Goal: Task Accomplishment & Management: Complete application form

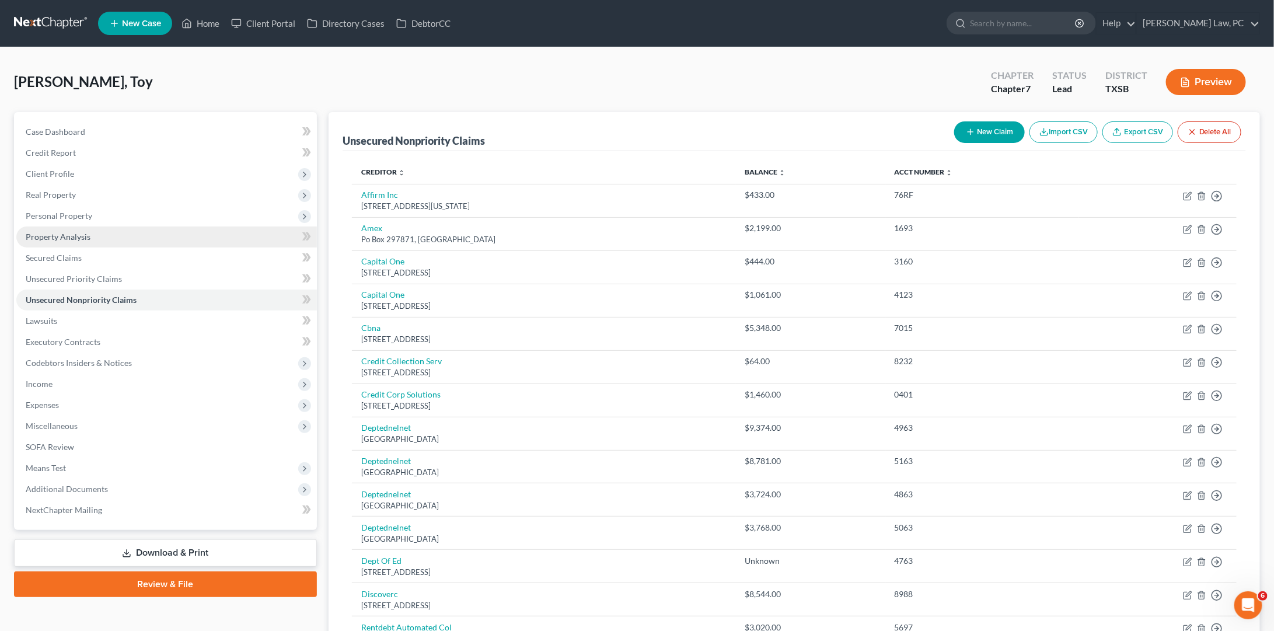
click at [127, 230] on link "Property Analysis" at bounding box center [166, 236] width 300 height 21
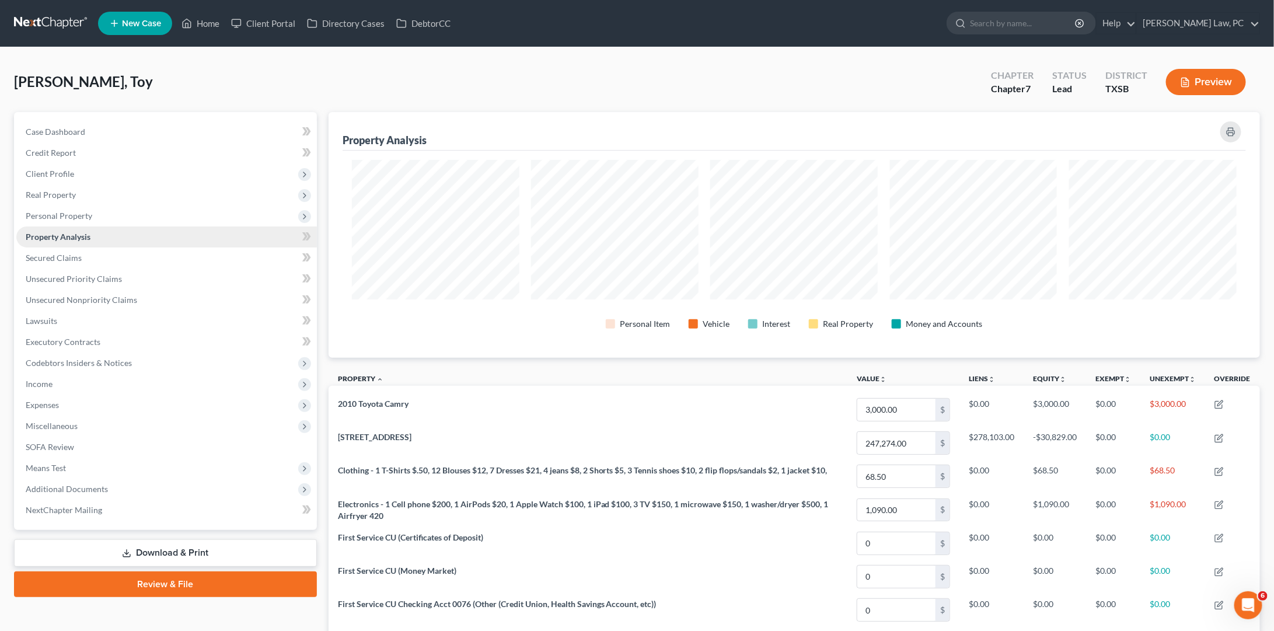
scroll to position [245, 931]
click at [96, 215] on span "Personal Property" at bounding box center [166, 215] width 300 height 21
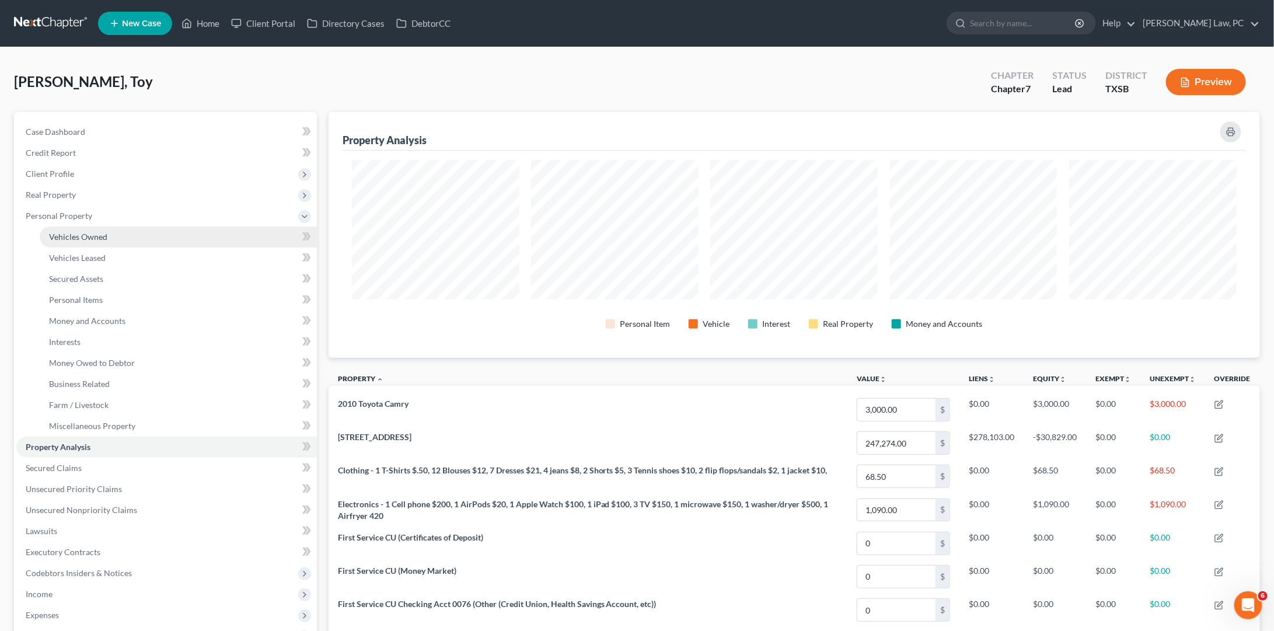
click at [97, 232] on span "Vehicles Owned" at bounding box center [78, 237] width 58 height 10
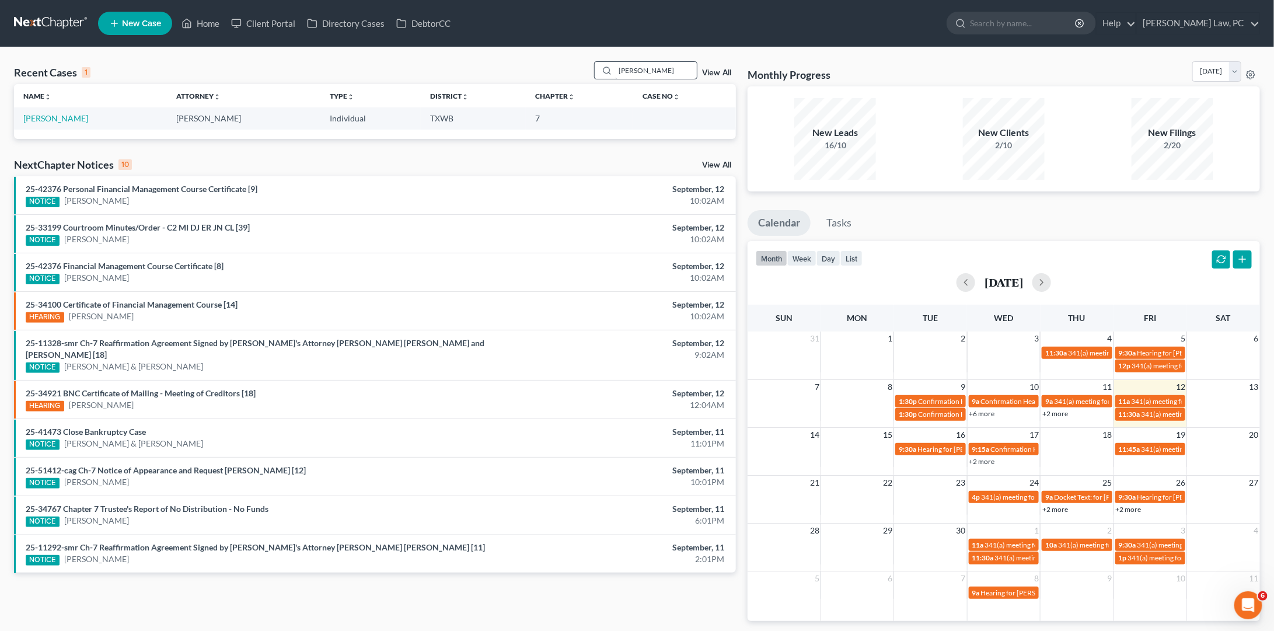
click at [642, 75] on input "Anderson" at bounding box center [656, 70] width 82 height 17
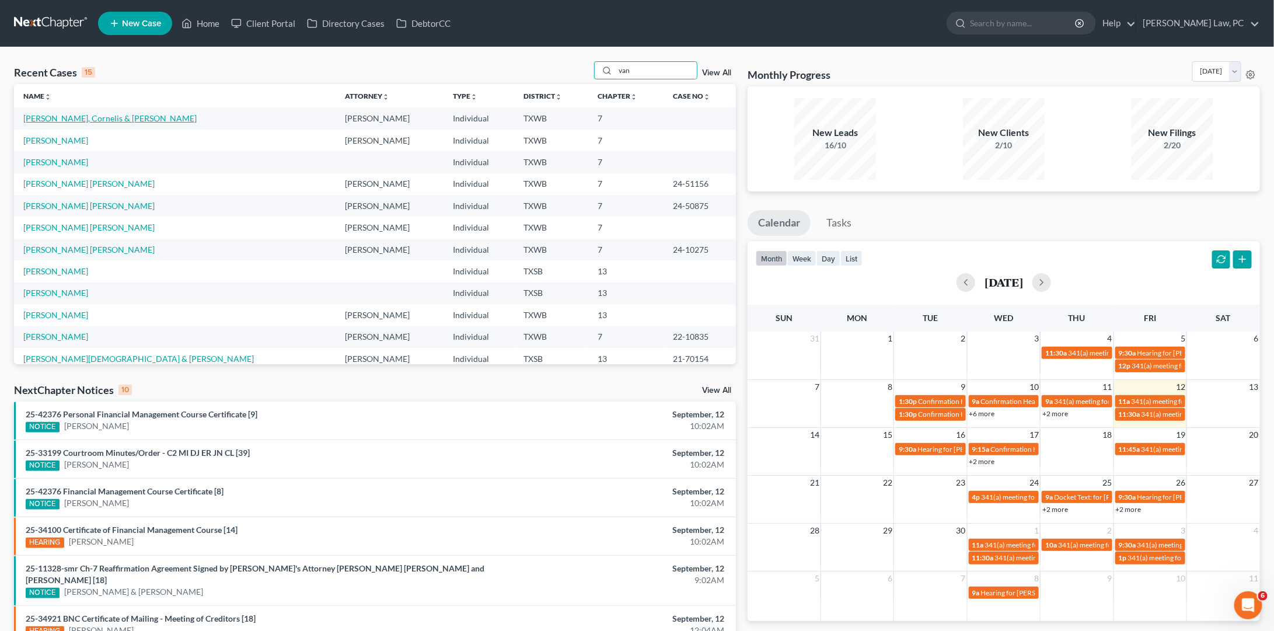
type input "van"
click at [111, 116] on link "Van Rooyen, Cornelis & Sonya" at bounding box center [109, 118] width 173 height 10
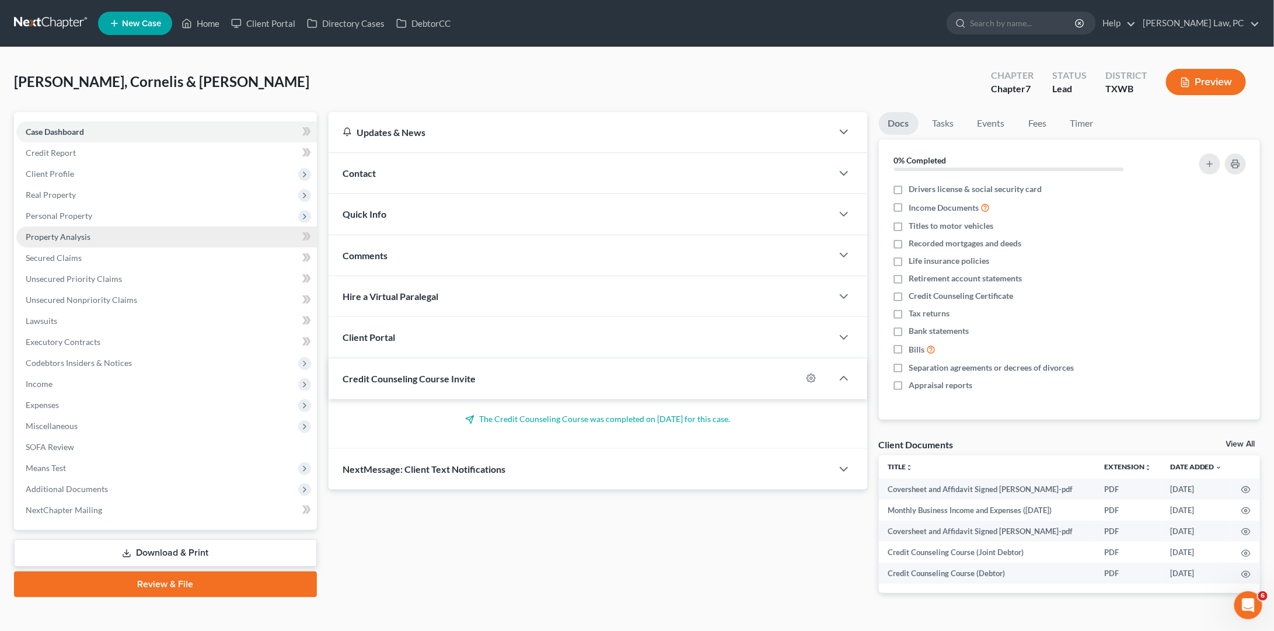
click at [100, 235] on link "Property Analysis" at bounding box center [166, 236] width 300 height 21
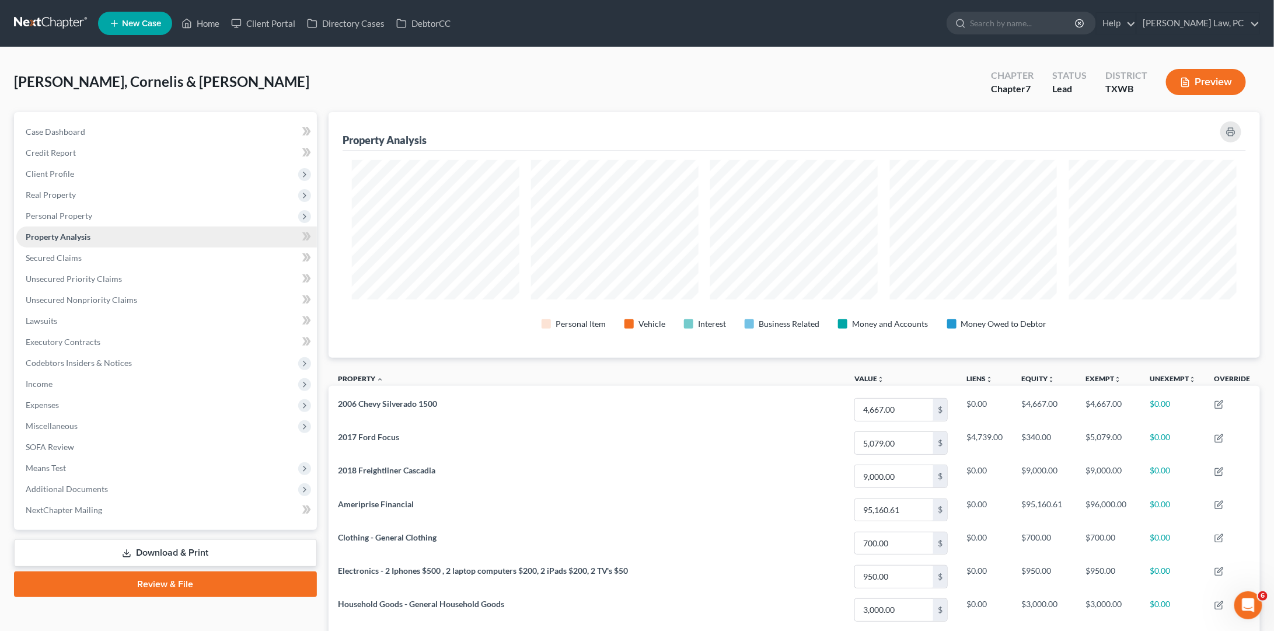
scroll to position [245, 931]
click at [79, 211] on span "Personal Property" at bounding box center [59, 216] width 67 height 10
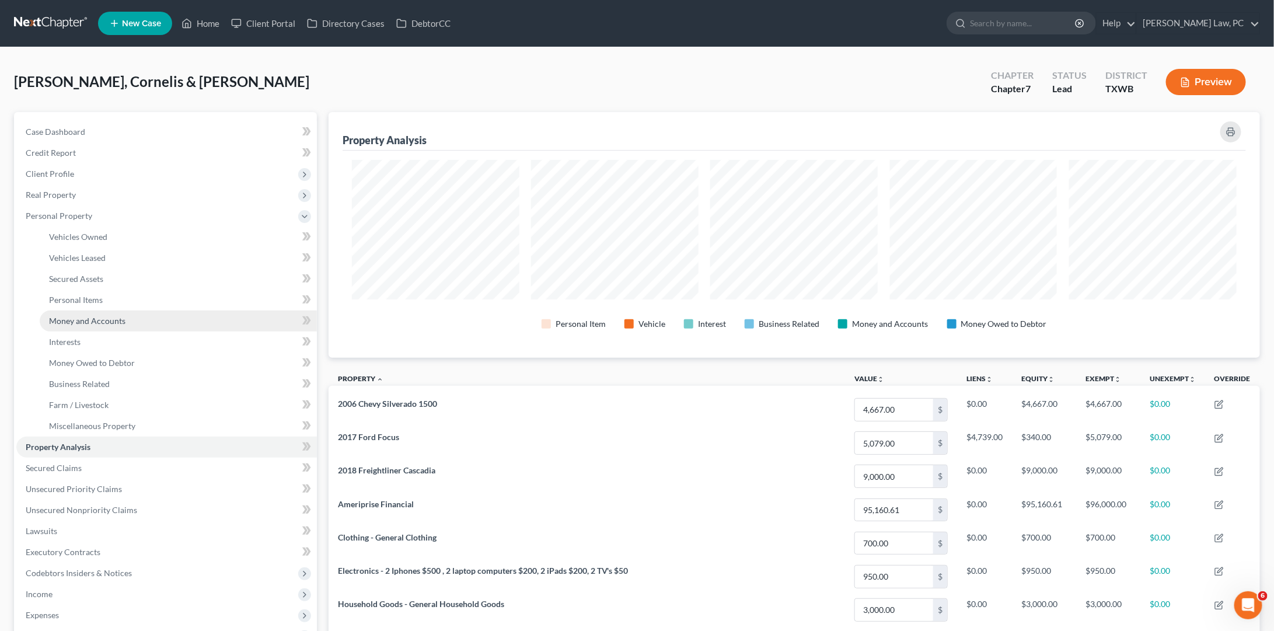
click at [109, 316] on span "Money and Accounts" at bounding box center [87, 321] width 76 height 10
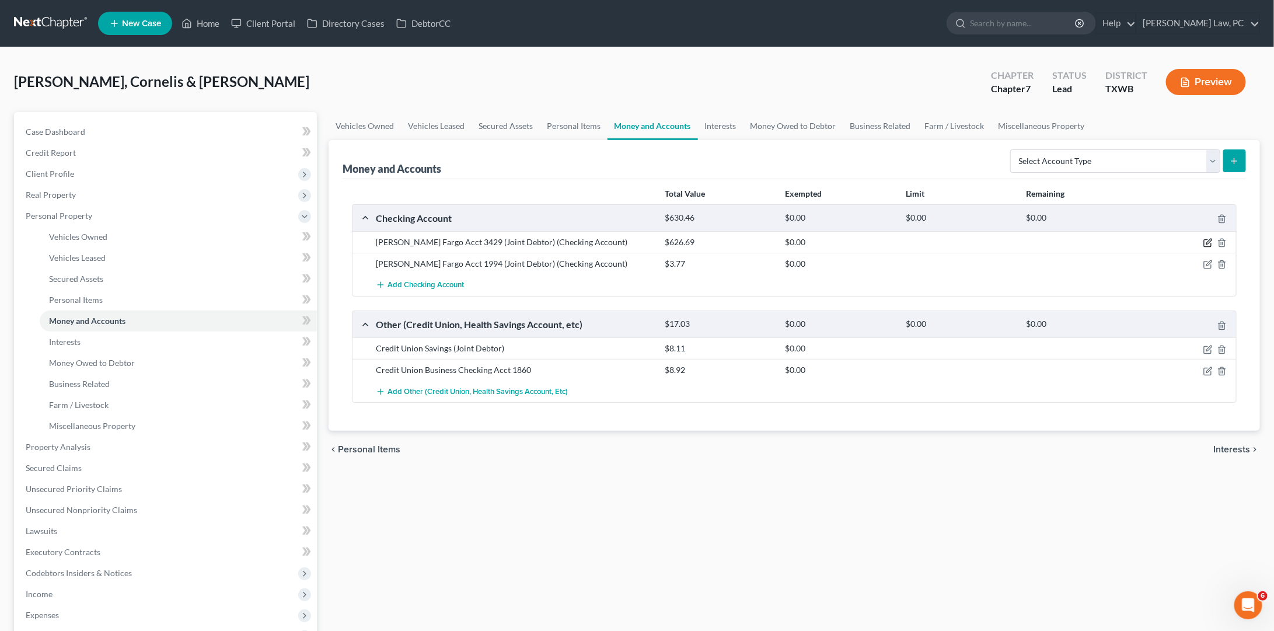
click at [1208, 239] on icon "button" at bounding box center [1208, 241] width 5 height 5
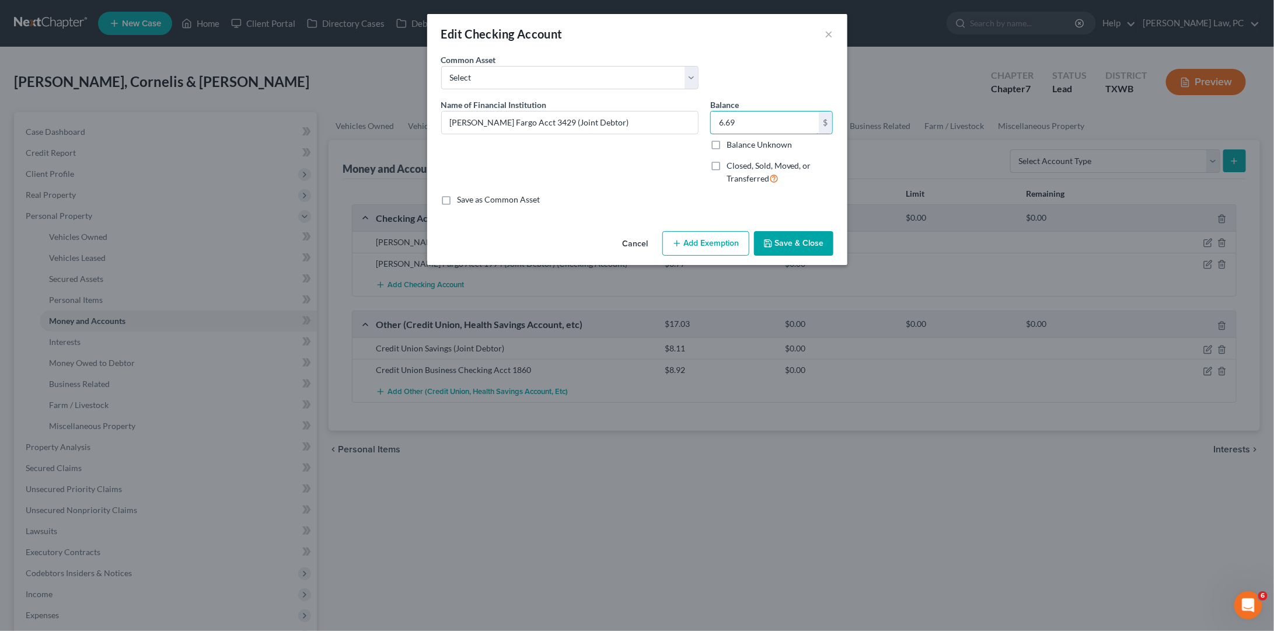
type input "6.69"
click at [790, 239] on button "Save & Close" at bounding box center [793, 243] width 79 height 25
